Goal: Navigation & Orientation: Find specific page/section

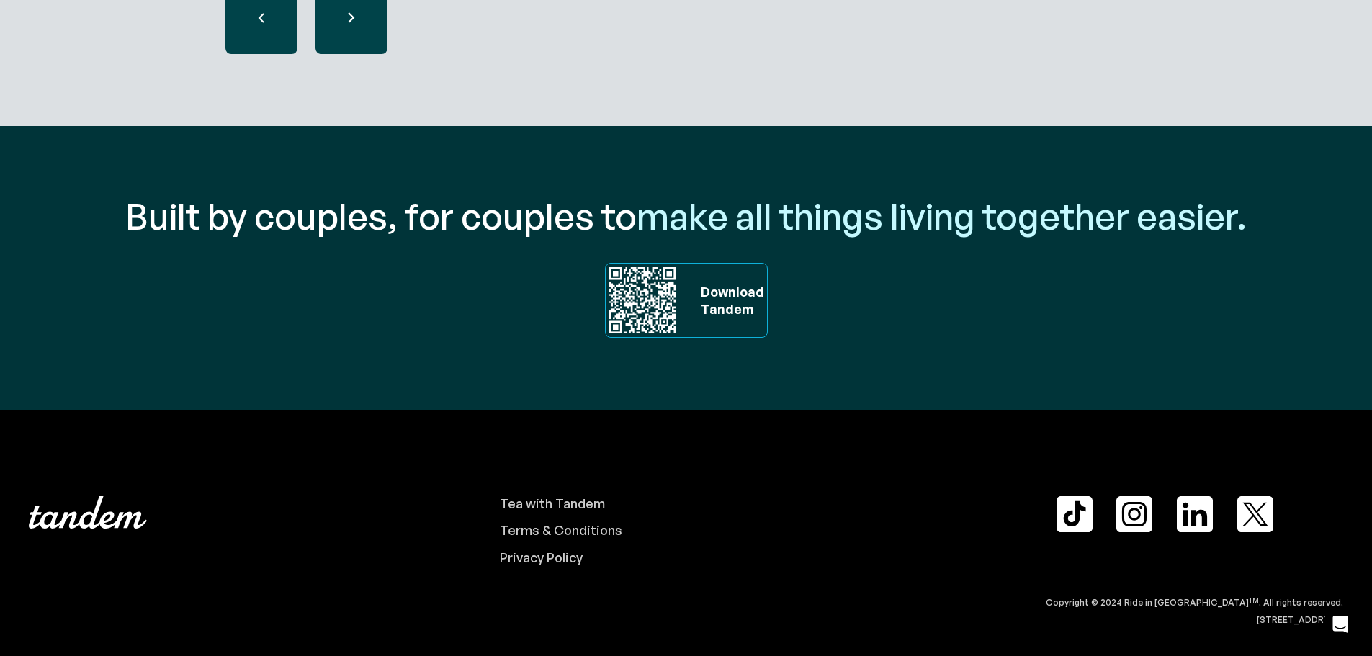
scroll to position [4901, 0]
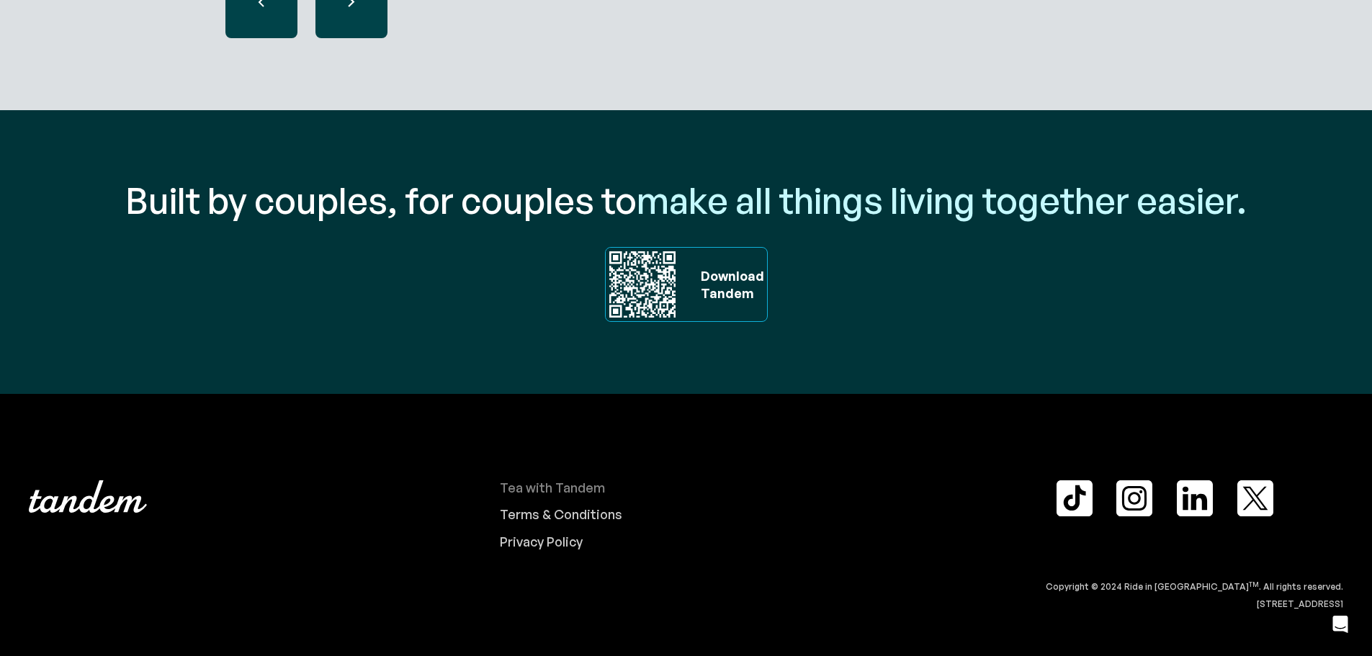
click at [556, 480] on div "Tea with Tandem" at bounding box center [552, 488] width 105 height 16
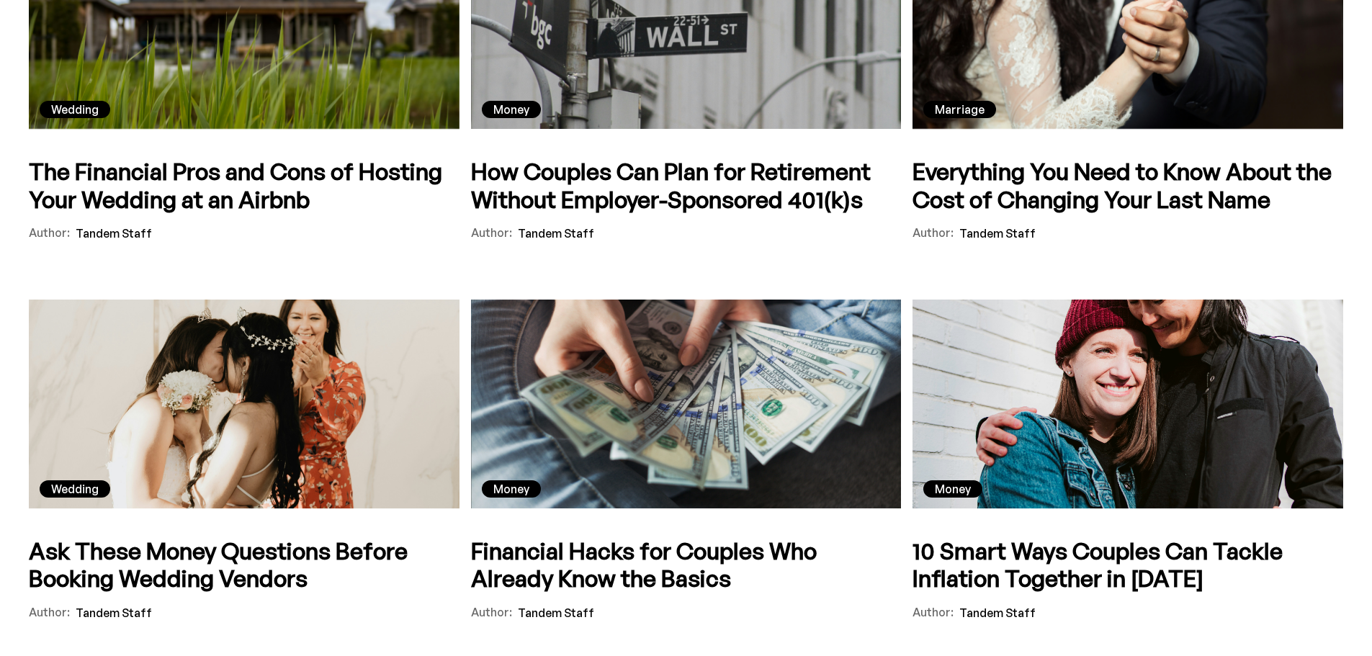
scroll to position [1080, 0]
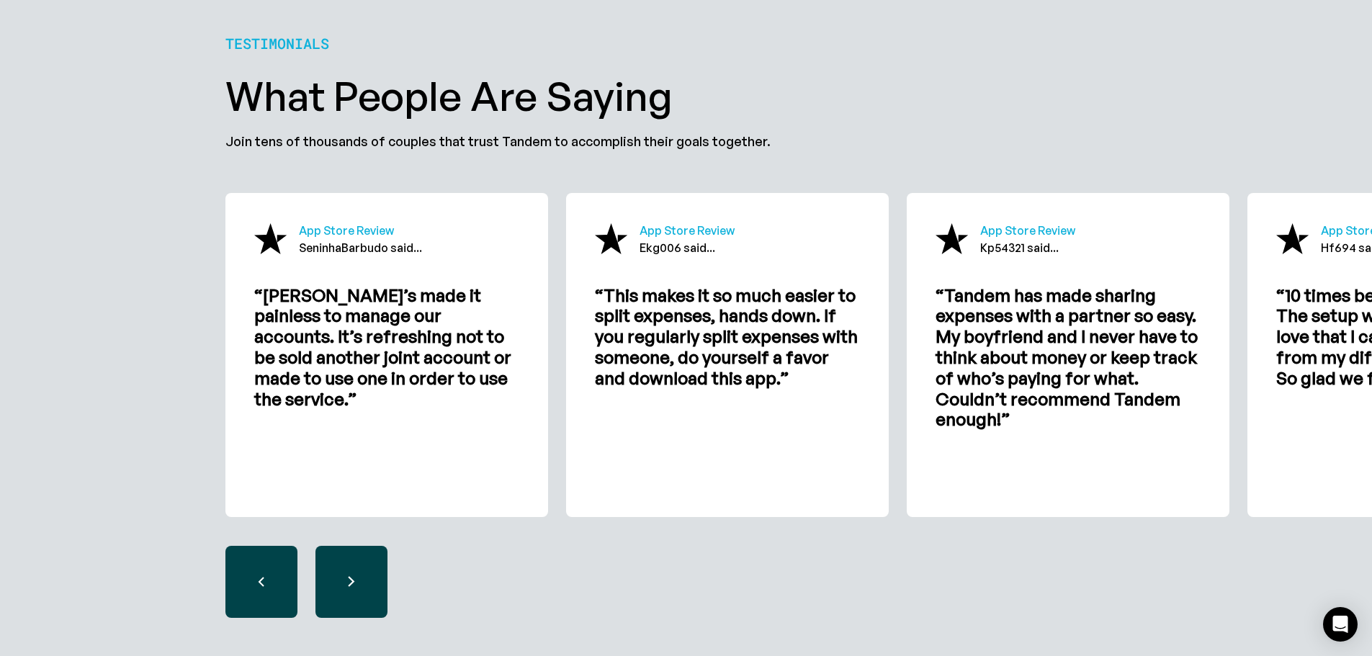
scroll to position [4321, 0]
